Goal: Task Accomplishment & Management: Use online tool/utility

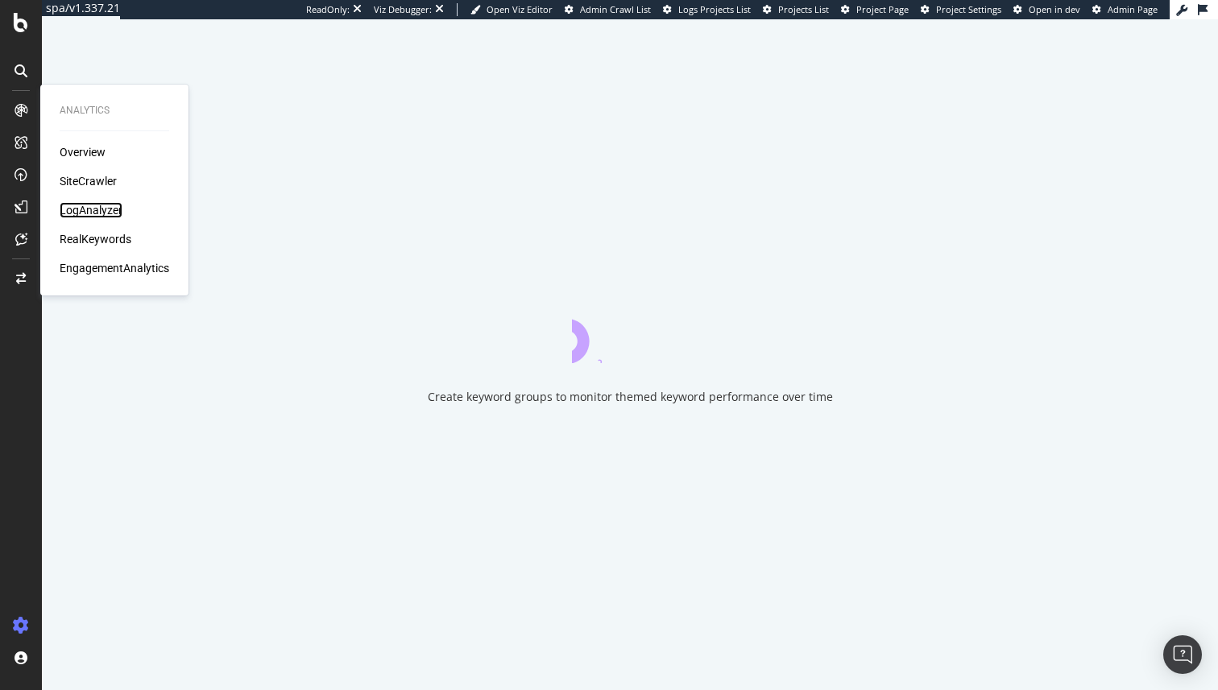
click at [93, 204] on div "LogAnalyzer" at bounding box center [91, 210] width 63 height 16
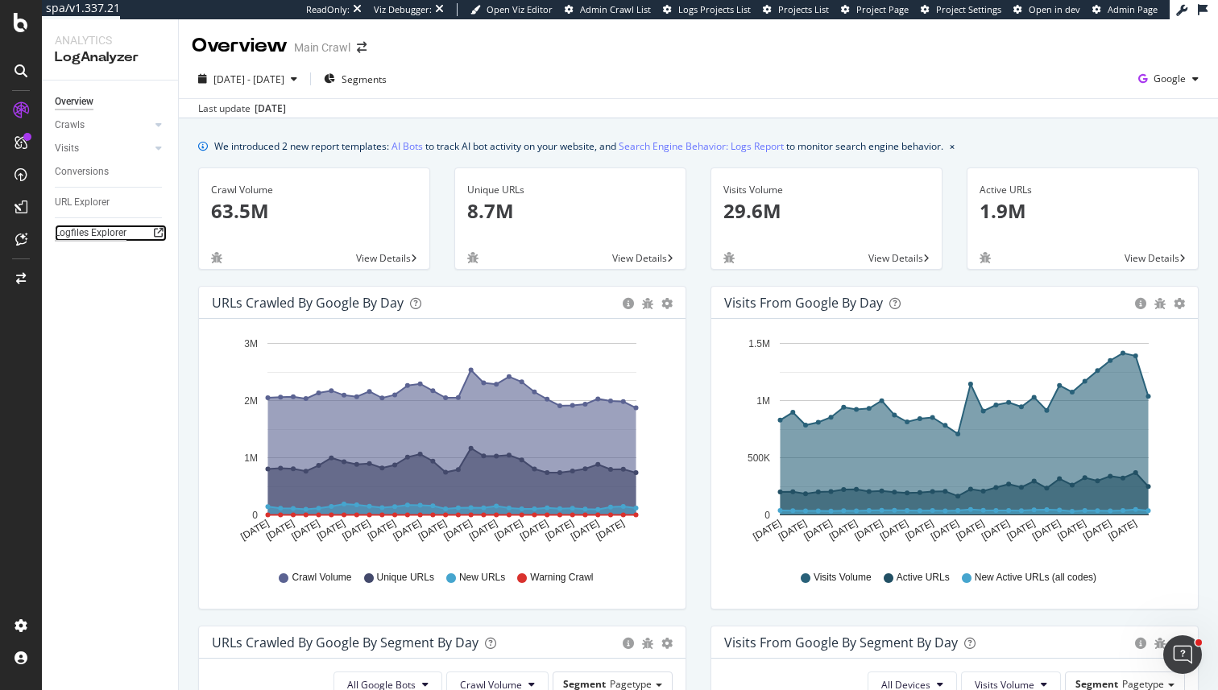
click at [101, 238] on div "Logfiles Explorer" at bounding box center [91, 233] width 72 height 17
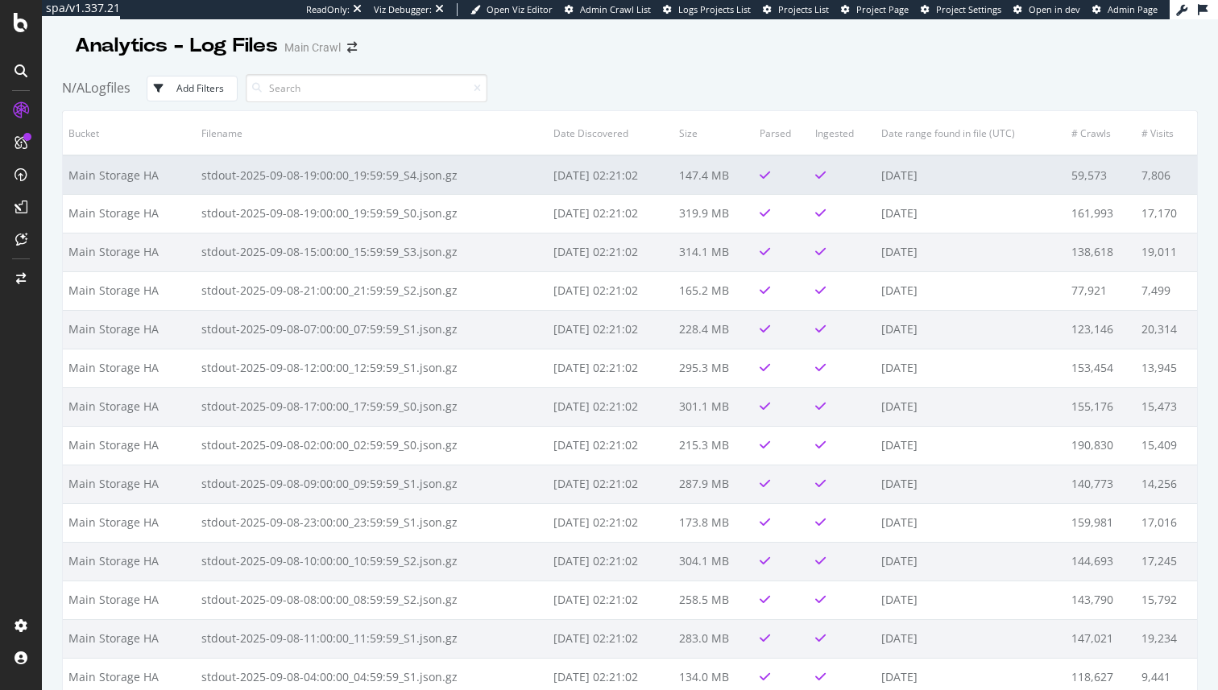
click at [269, 180] on td "stdout-2025-09-08-19:00:00_19:59:59_S4.json.gz" at bounding box center [371, 174] width 351 height 39
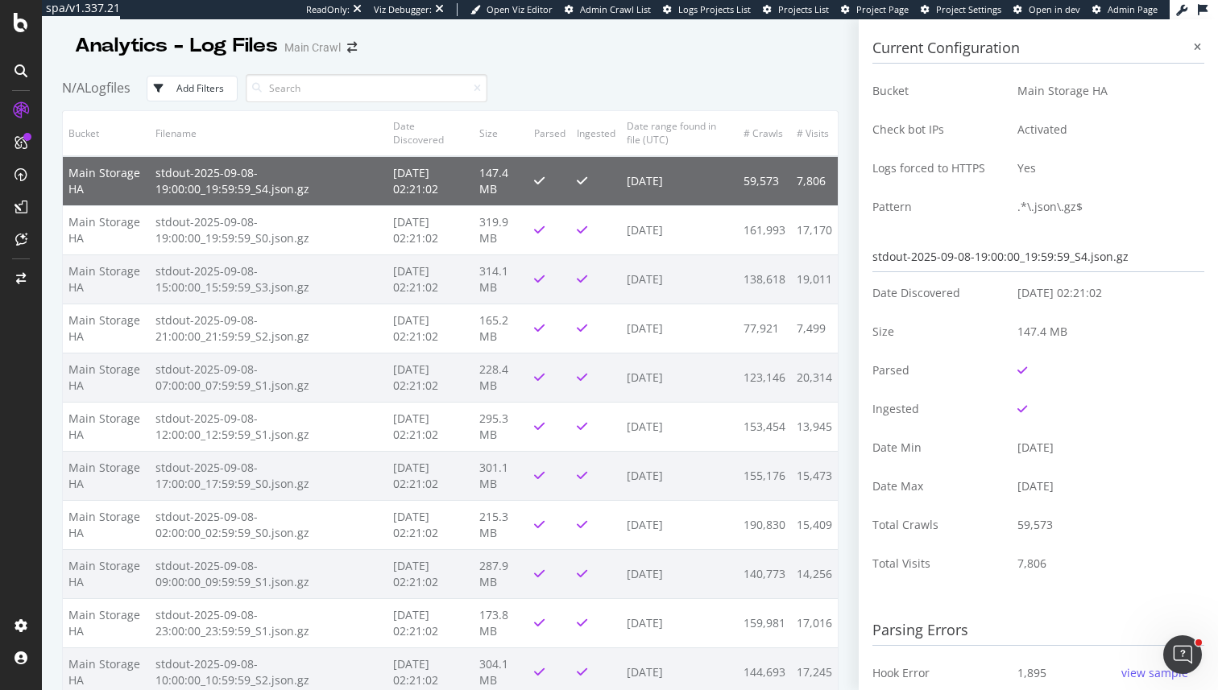
click at [934, 135] on td "Check bot IPs" at bounding box center [938, 129] width 133 height 39
